Goal: Find contact information: Obtain details needed to contact an individual or organization

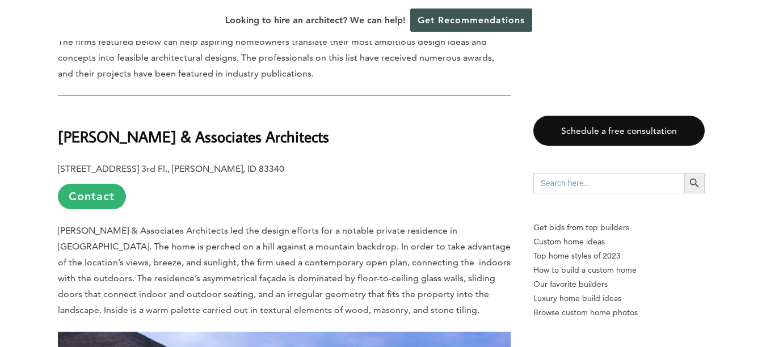
scroll to position [712, 0]
click at [99, 196] on link "Contact" at bounding box center [92, 197] width 68 height 26
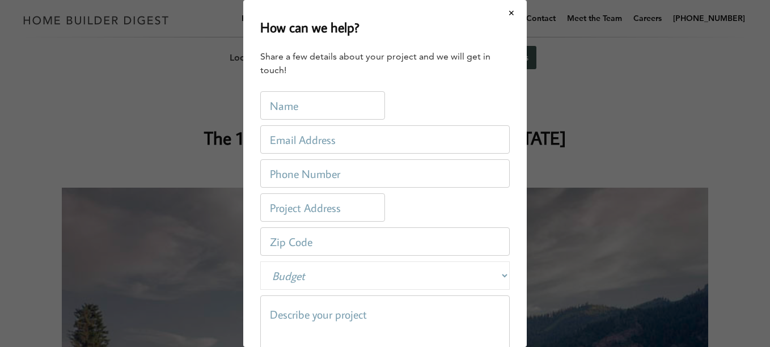
click at [495, 22] on link "Get Free Estimate" at bounding box center [482, 18] width 76 height 36
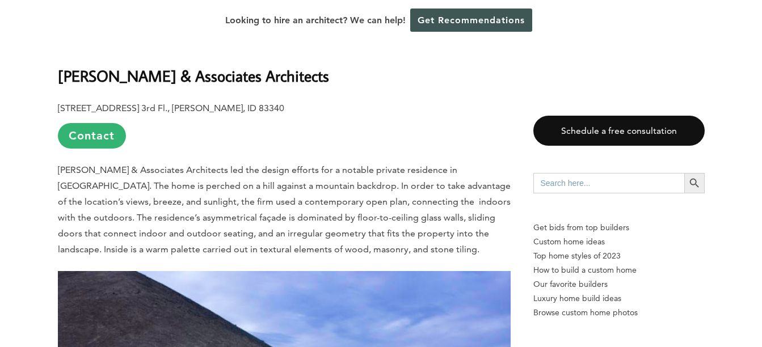
scroll to position [772, 0]
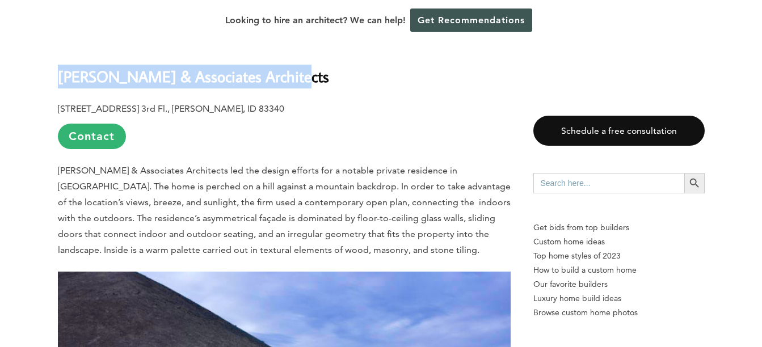
drag, startPoint x: 288, startPoint y: 78, endPoint x: 57, endPoint y: 69, distance: 231.0
click at [58, 69] on h2 "[PERSON_NAME] & Associates Architects" at bounding box center [284, 68] width 453 height 39
copy b "[PERSON_NAME] & Associates Architects"
